Goal: Task Accomplishment & Management: Use online tool/utility

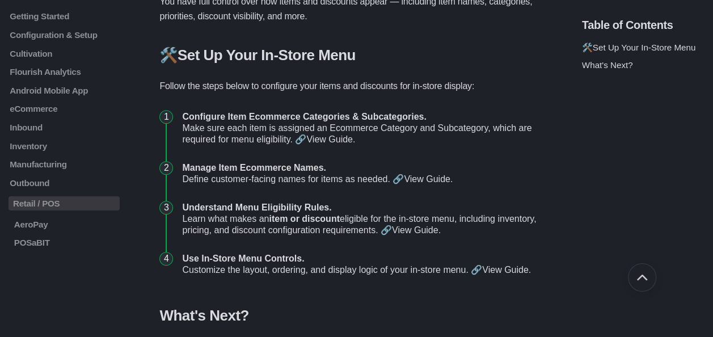
scroll to position [318, 0]
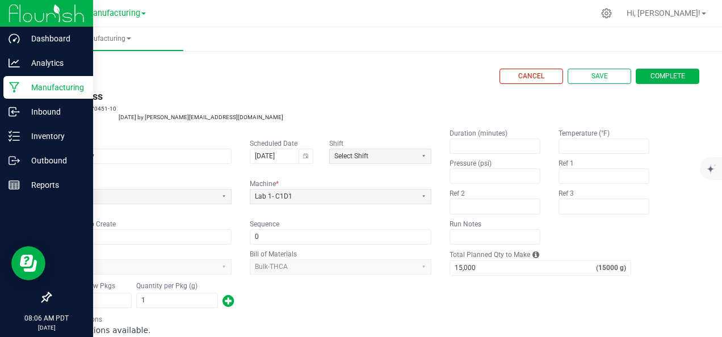
click at [55, 86] on p "Manufacturing" at bounding box center [54, 88] width 68 height 14
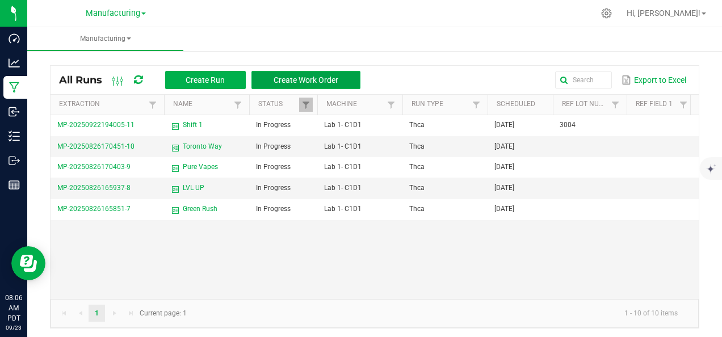
click at [295, 82] on span "Create Work Order" at bounding box center [306, 79] width 65 height 9
